Goal: Task Accomplishment & Management: Use online tool/utility

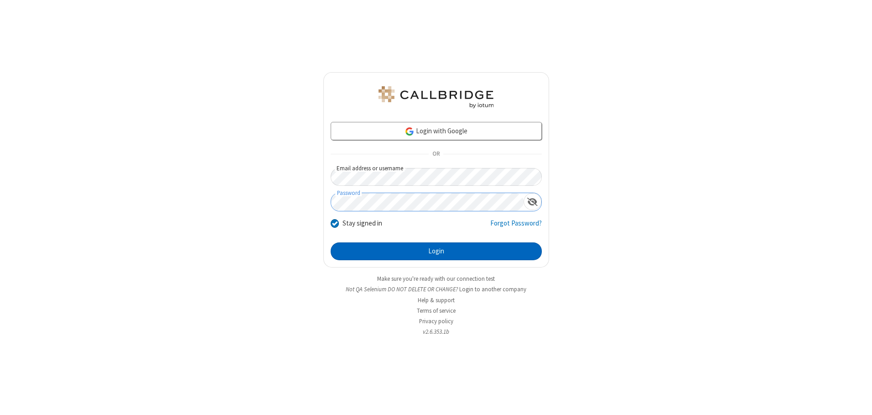
click at [436, 251] on button "Login" at bounding box center [436, 251] width 211 height 18
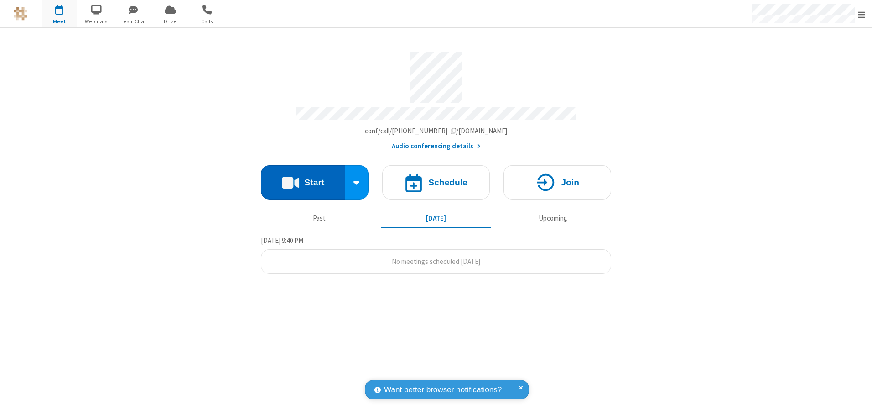
click at [303, 179] on button "Start" at bounding box center [303, 182] width 84 height 34
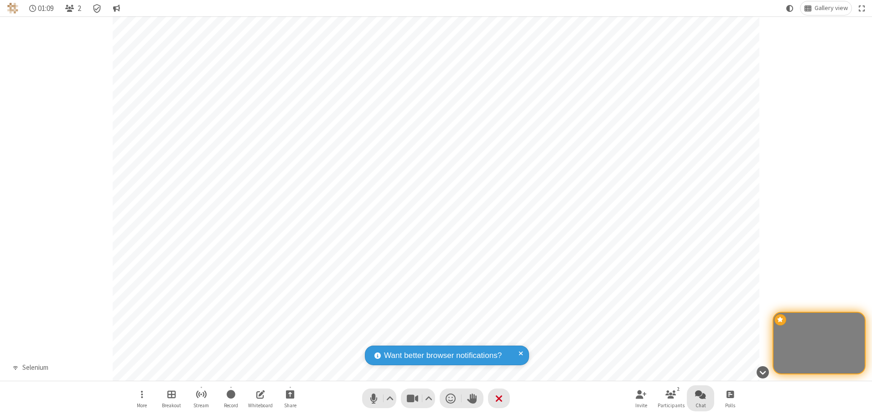
click at [701, 394] on span "Open chat" at bounding box center [700, 393] width 11 height 11
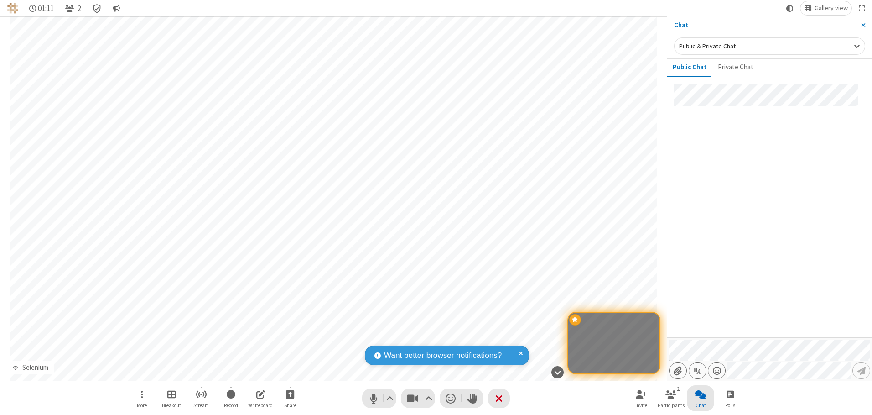
type input "C:\fakepath\doc_test.docx"
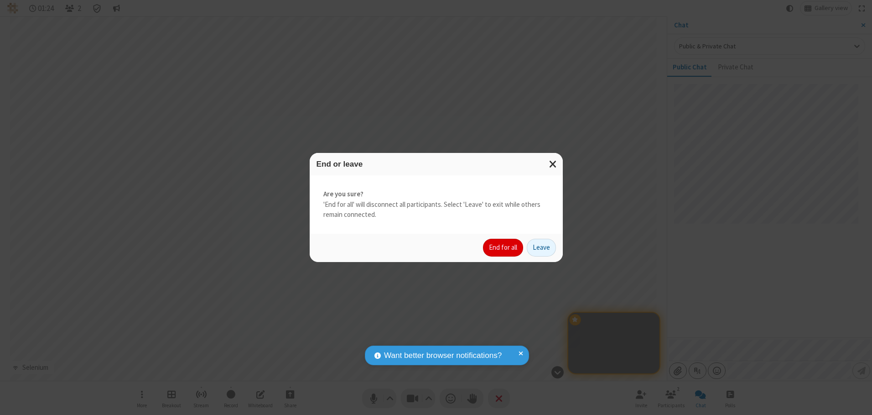
click at [504, 247] on button "End for all" at bounding box center [503, 248] width 40 height 18
